Goal: Information Seeking & Learning: Learn about a topic

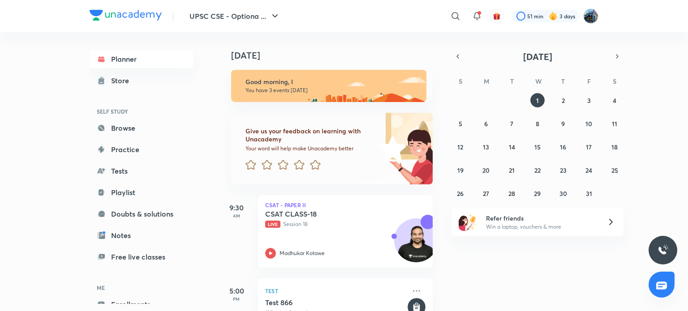
scroll to position [89, 0]
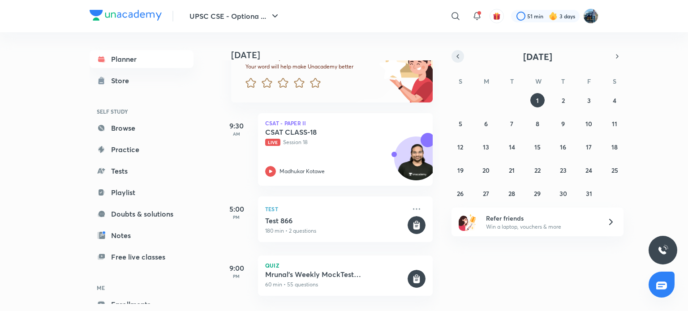
click at [461, 58] on icon "button" at bounding box center [457, 56] width 7 height 8
click at [484, 125] on button "8" at bounding box center [486, 124] width 14 height 14
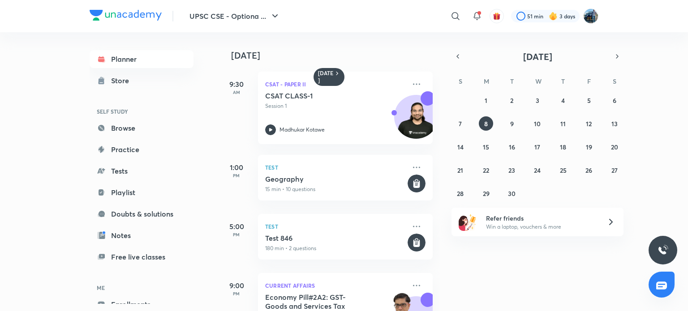
scroll to position [132, 0]
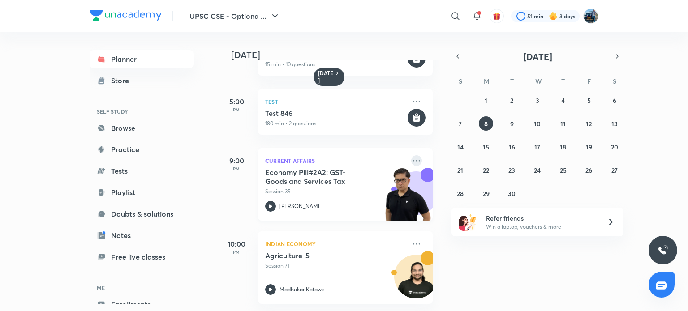
click at [411, 155] on icon at bounding box center [416, 160] width 11 height 11
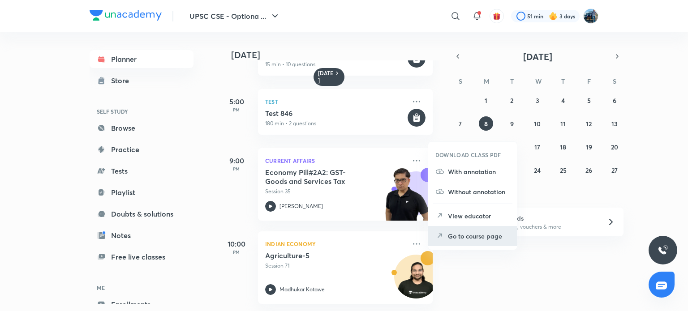
click at [453, 238] on p "Go to course page" at bounding box center [479, 236] width 62 height 9
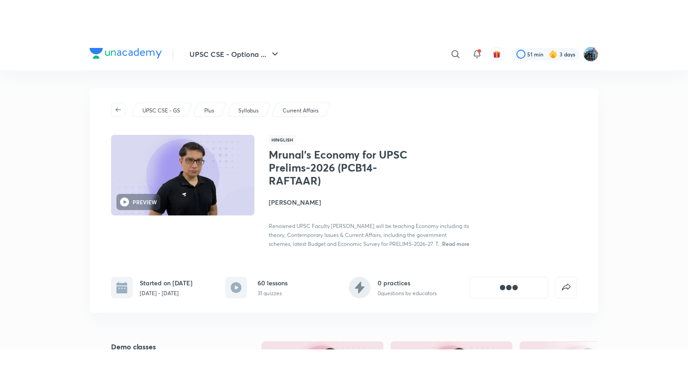
scroll to position [272, 0]
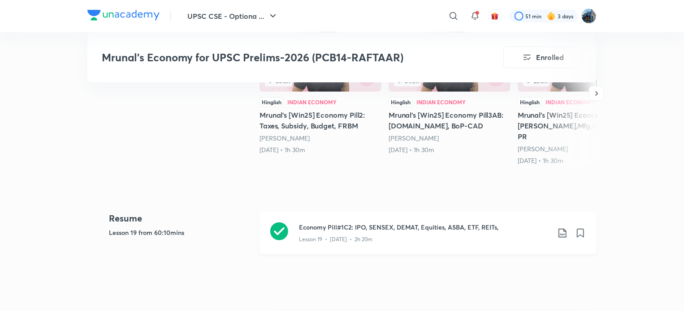
click at [483, 233] on div "Lesson 19 • [DATE] • 2h 20m" at bounding box center [424, 238] width 251 height 12
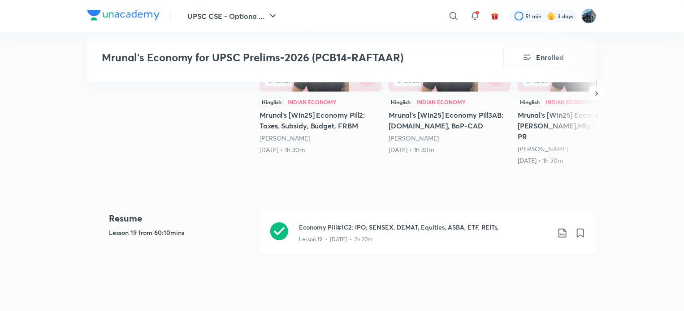
click at [483, 233] on div "Lesson 19 • [DATE] • 2h 20m" at bounding box center [424, 238] width 251 height 12
